Goal: Find specific page/section: Find specific page/section

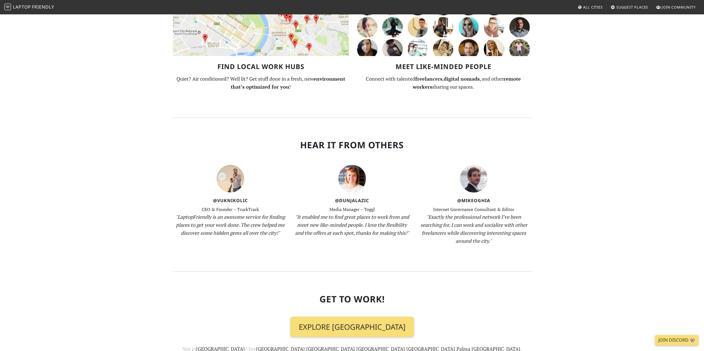
scroll to position [532, 0]
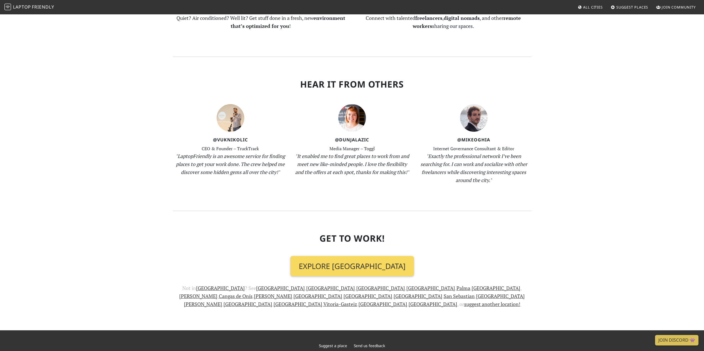
click at [352, 256] on link "Explore [GEOGRAPHIC_DATA]" at bounding box center [351, 266] width 123 height 20
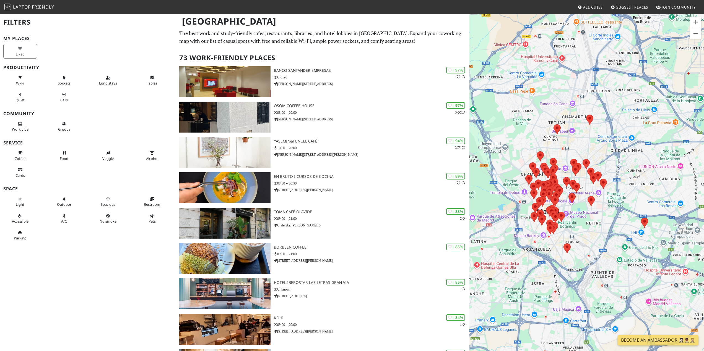
click at [15, 24] on h2 "Filters" at bounding box center [87, 22] width 169 height 17
click at [35, 9] on span "Friendly" at bounding box center [43, 7] width 22 height 6
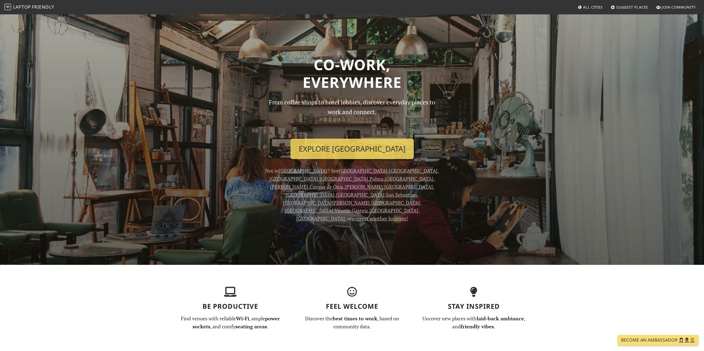
click at [368, 176] on link "[GEOGRAPHIC_DATA]" at bounding box center [343, 179] width 49 height 7
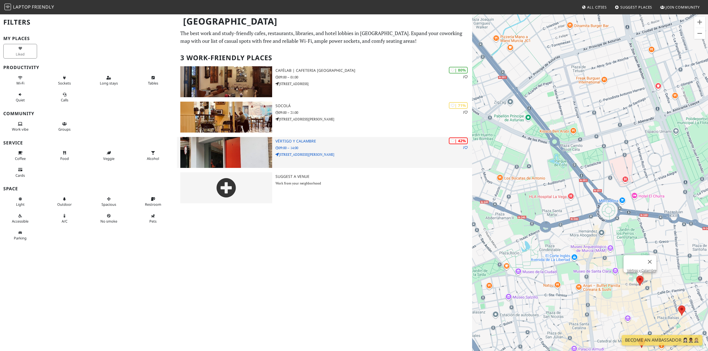
click at [311, 155] on p "C. Enrique Villar, 6" at bounding box center [373, 154] width 197 height 5
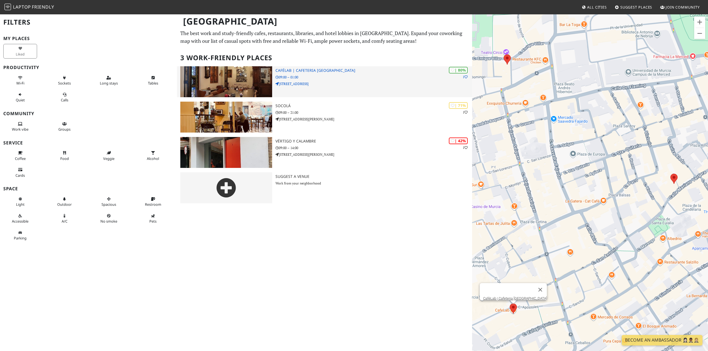
drag, startPoint x: 0, startPoint y: 0, endPoint x: 310, endPoint y: 79, distance: 319.8
click at [310, 79] on p "09:00 – 01:00" at bounding box center [373, 77] width 197 height 5
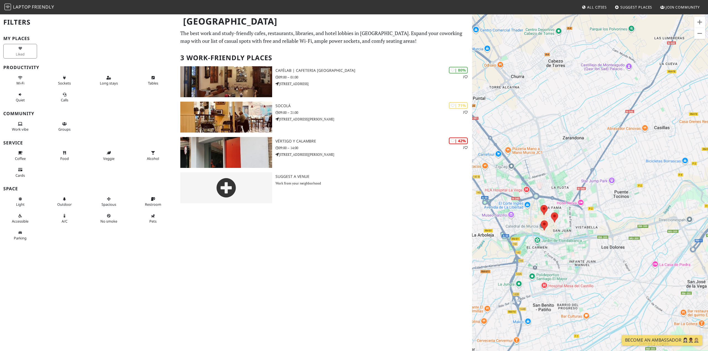
drag, startPoint x: 510, startPoint y: 204, endPoint x: 535, endPoint y: 223, distance: 32.0
click at [535, 223] on div at bounding box center [590, 189] width 236 height 351
